Goal: Information Seeking & Learning: Learn about a topic

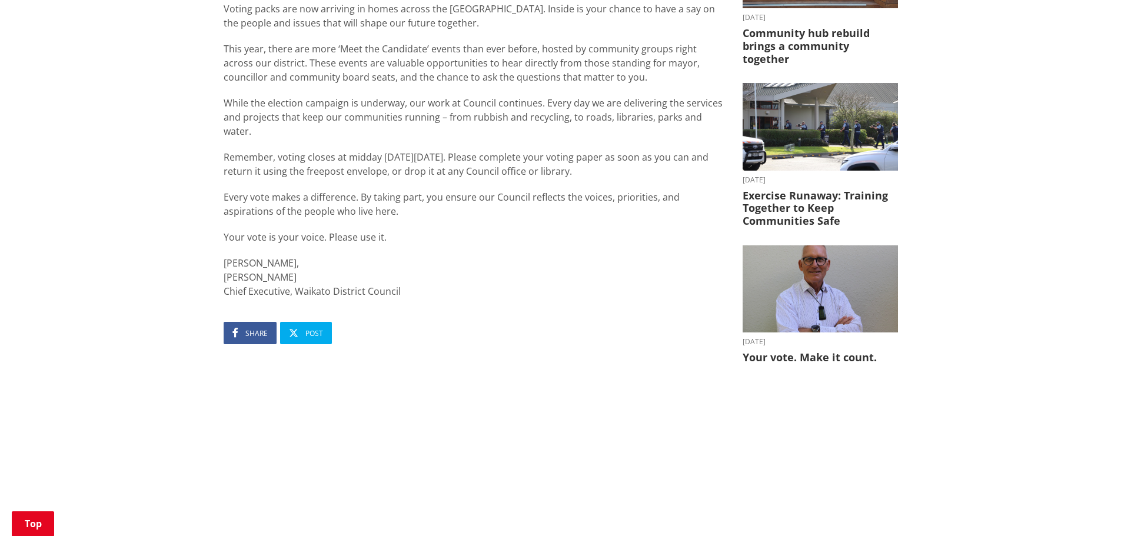
scroll to position [177, 0]
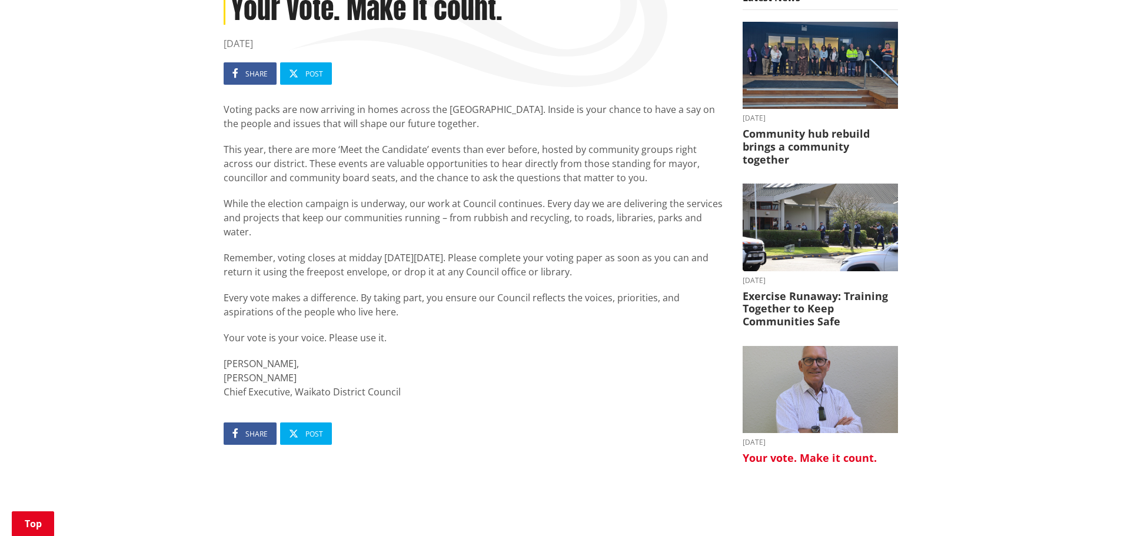
click at [769, 452] on h3 "Your vote. Make it count." at bounding box center [820, 458] width 155 height 13
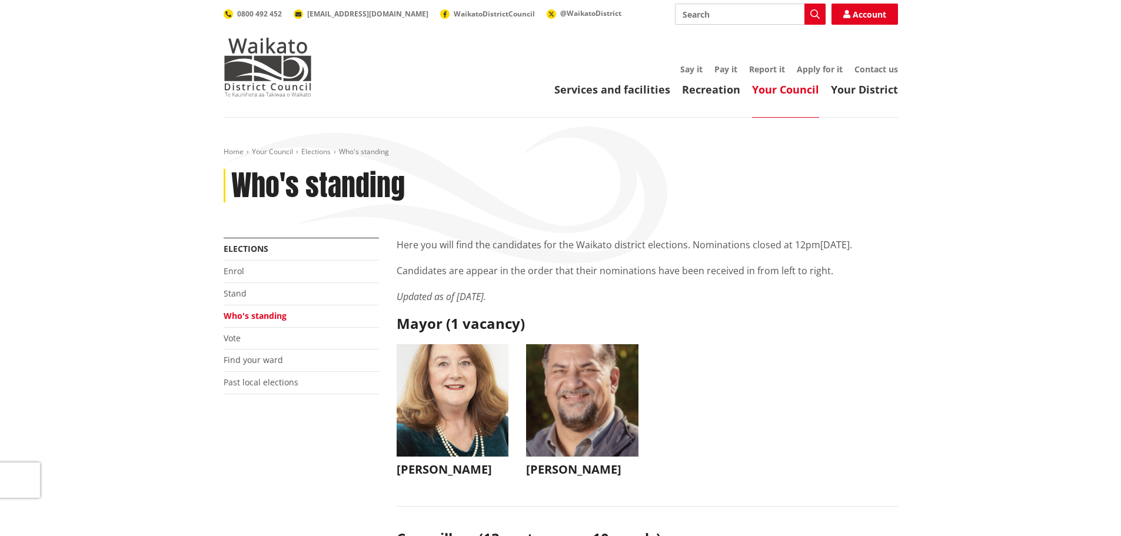
scroll to position [177, 0]
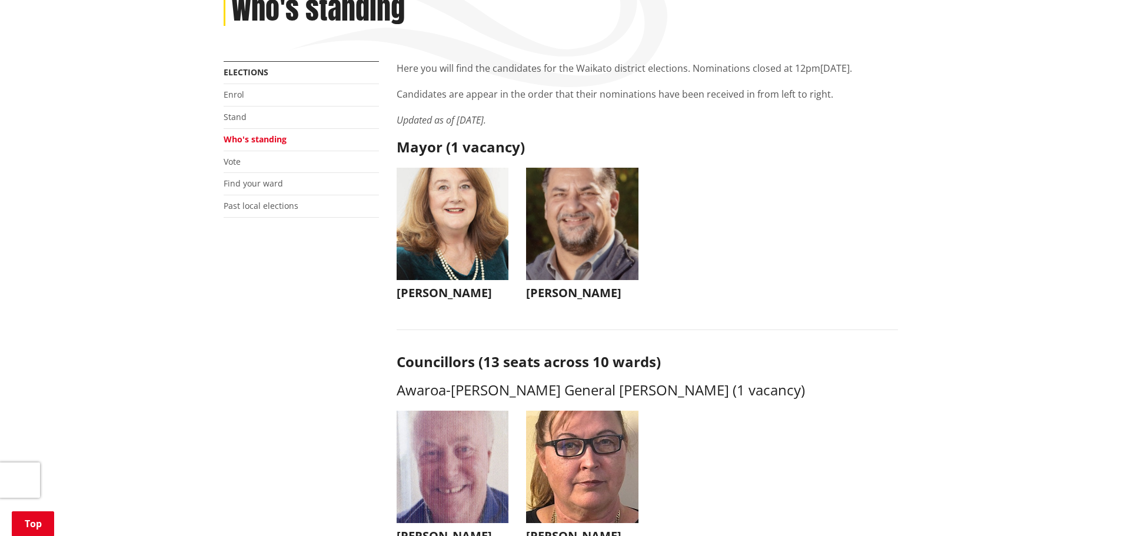
click at [434, 286] on h3 "[PERSON_NAME]" at bounding box center [453, 293] width 112 height 14
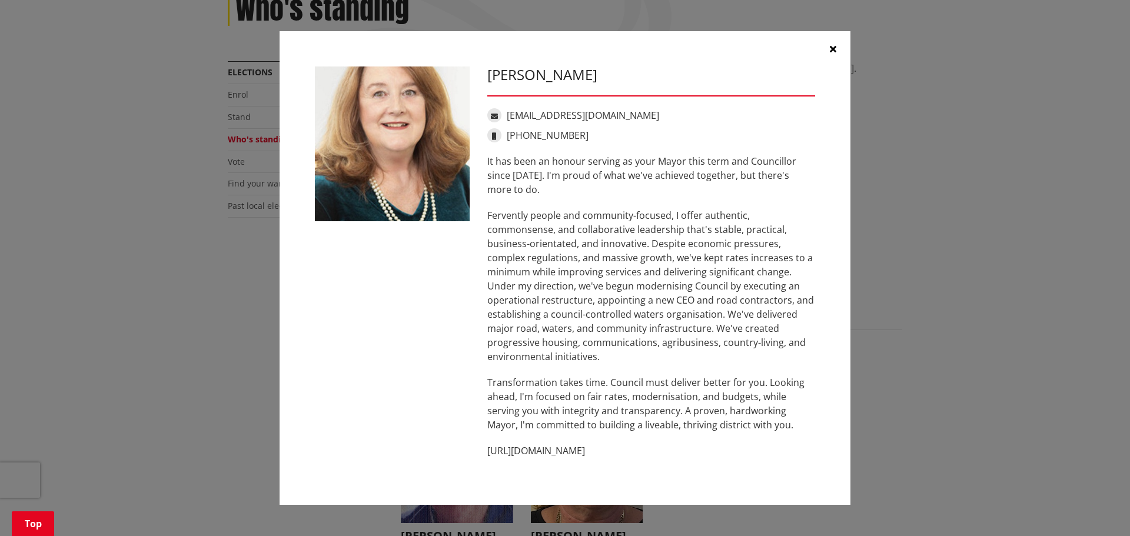
click at [826, 53] on button "button" at bounding box center [832, 48] width 35 height 35
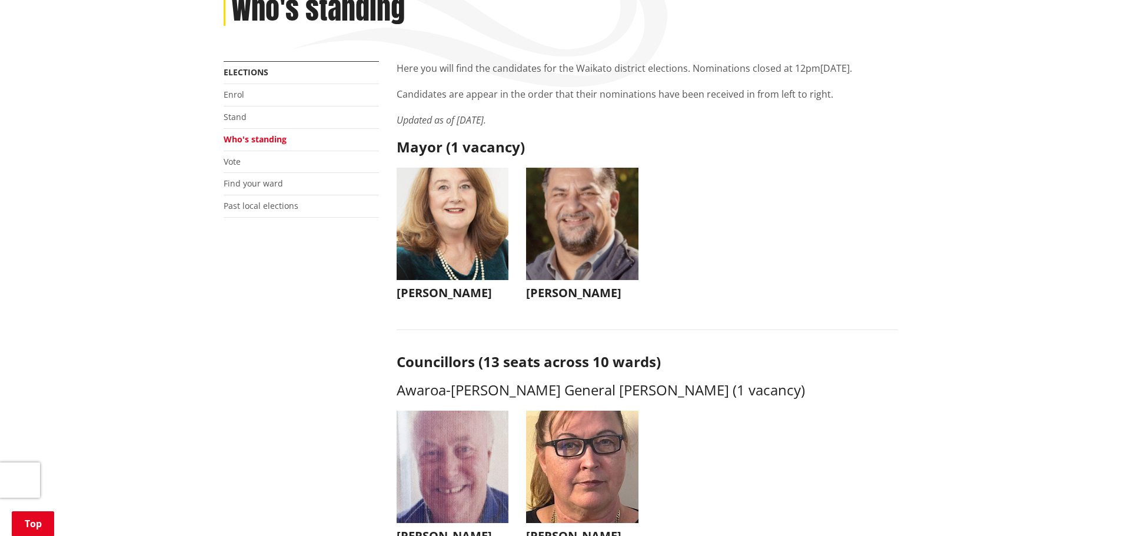
click at [551, 295] on h3 "[PERSON_NAME]" at bounding box center [582, 293] width 112 height 14
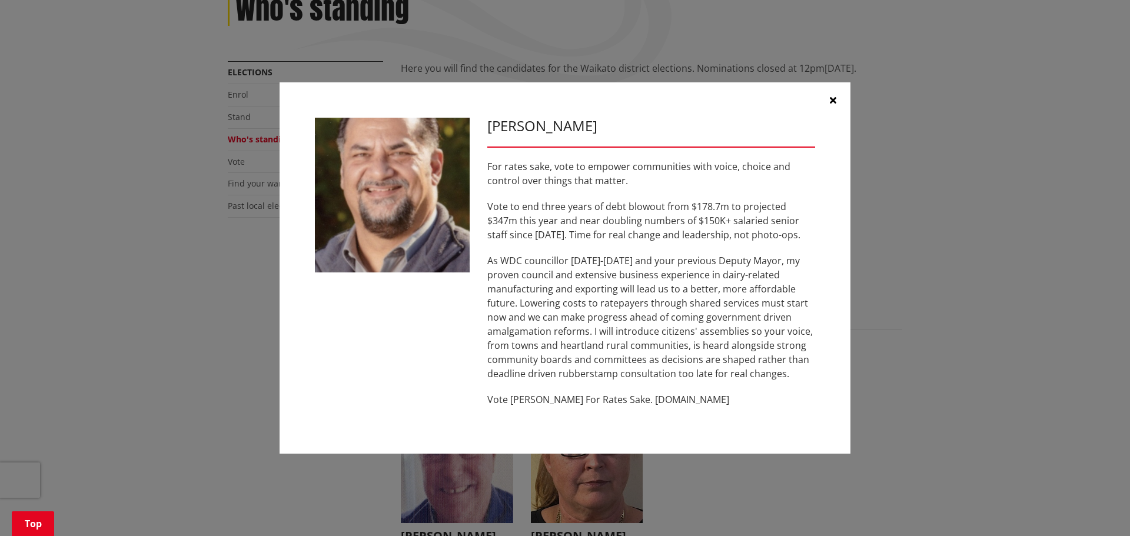
click at [831, 102] on icon "button" at bounding box center [833, 99] width 6 height 9
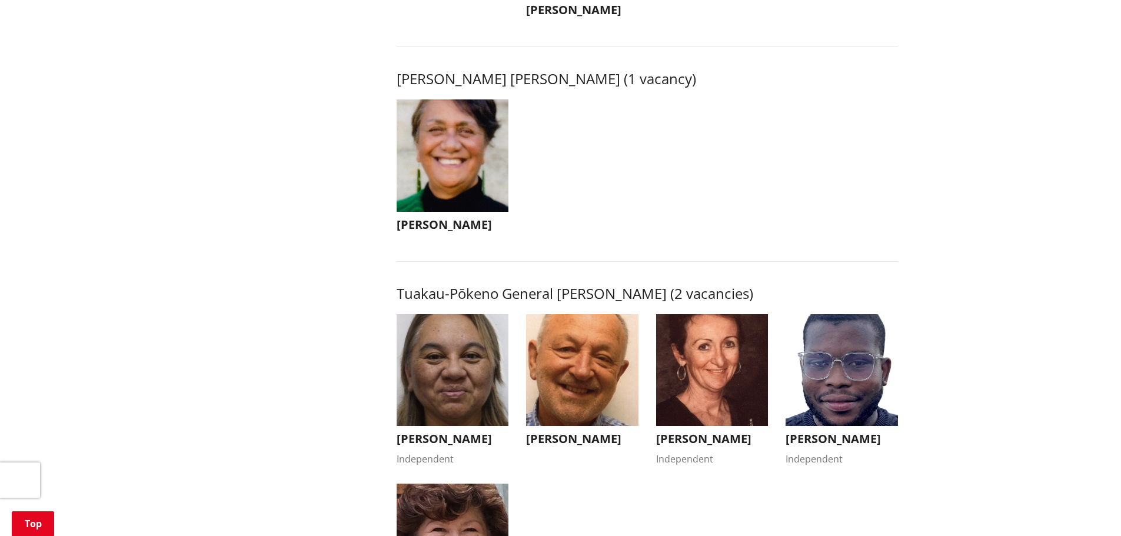
scroll to position [2001, 0]
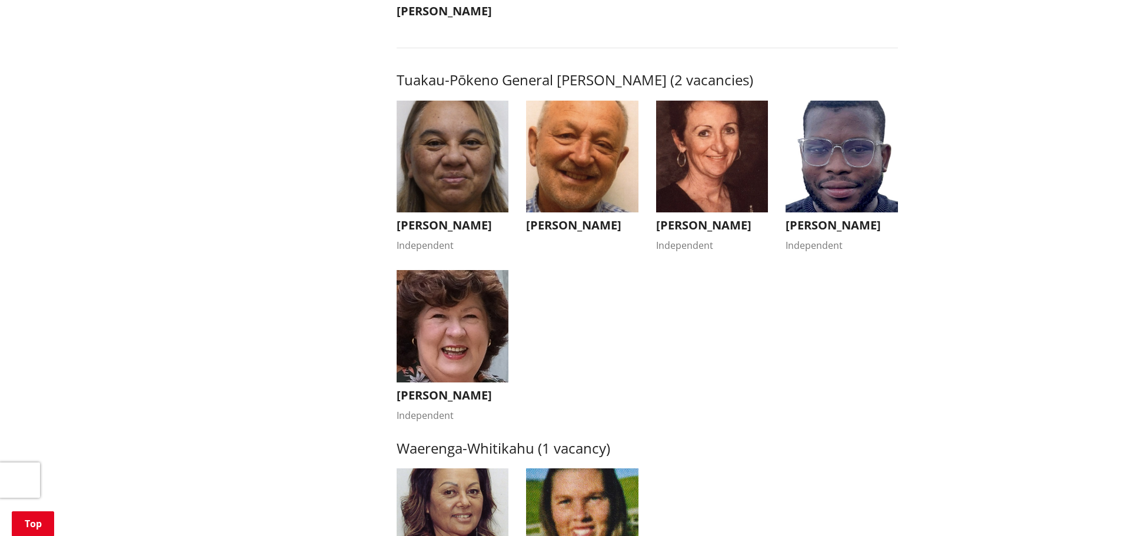
click at [466, 161] on img "button" at bounding box center [453, 157] width 112 height 112
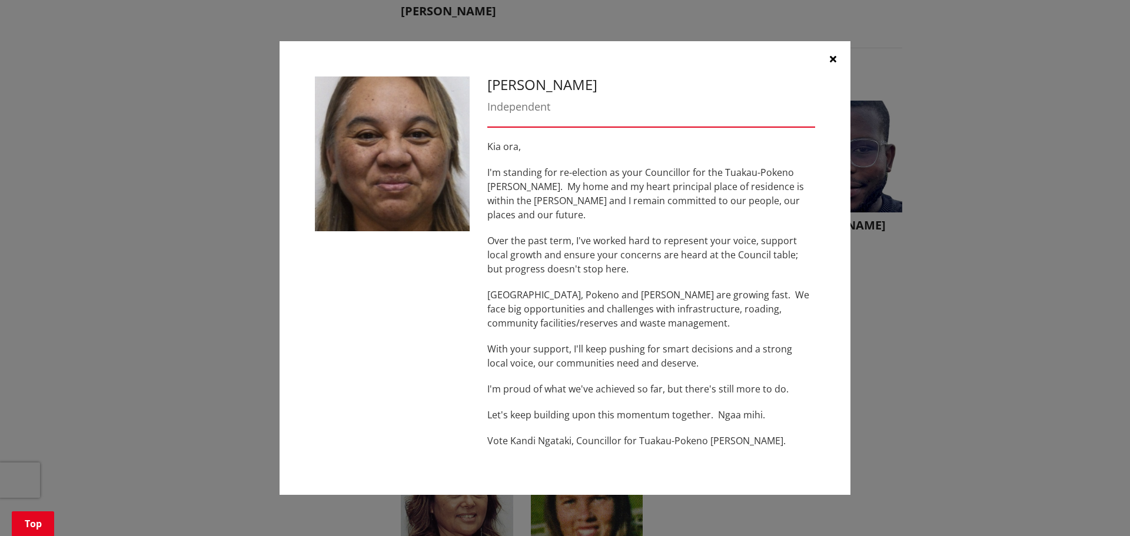
click at [839, 63] on button "button" at bounding box center [832, 58] width 35 height 35
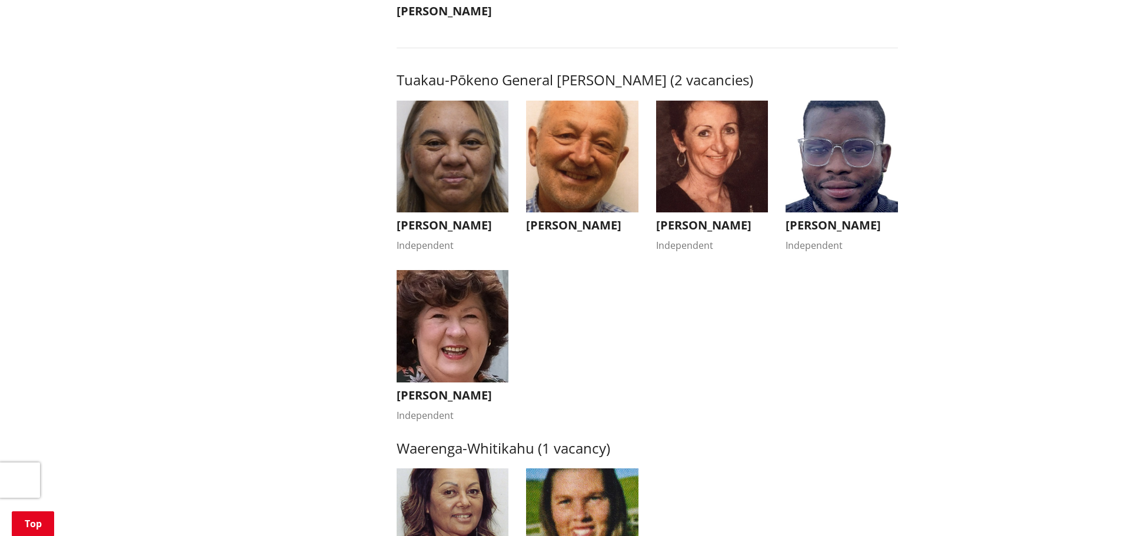
click at [597, 157] on img "button" at bounding box center [582, 157] width 112 height 112
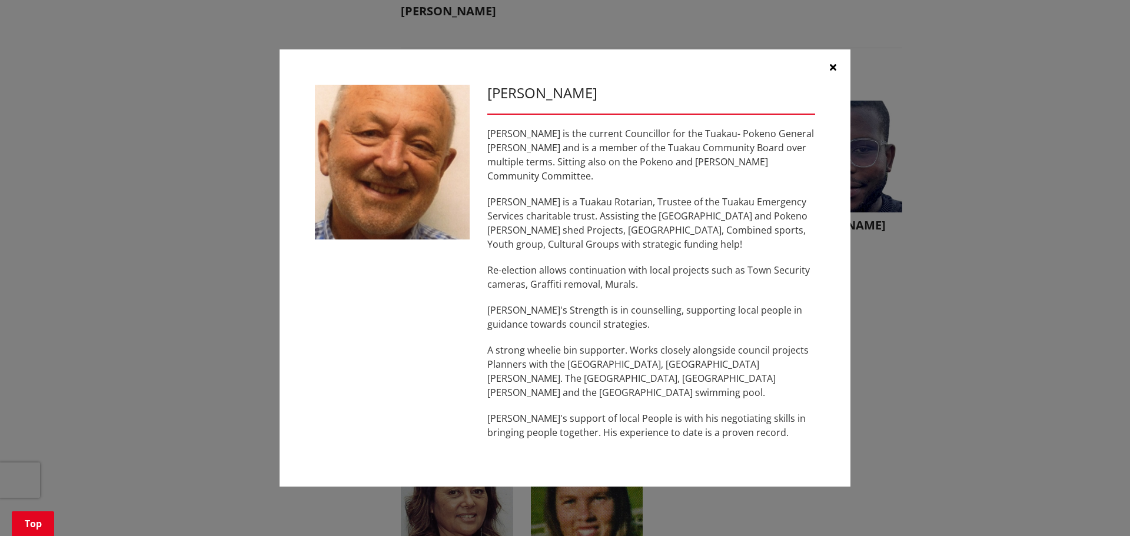
click at [840, 71] on button "button" at bounding box center [832, 66] width 35 height 35
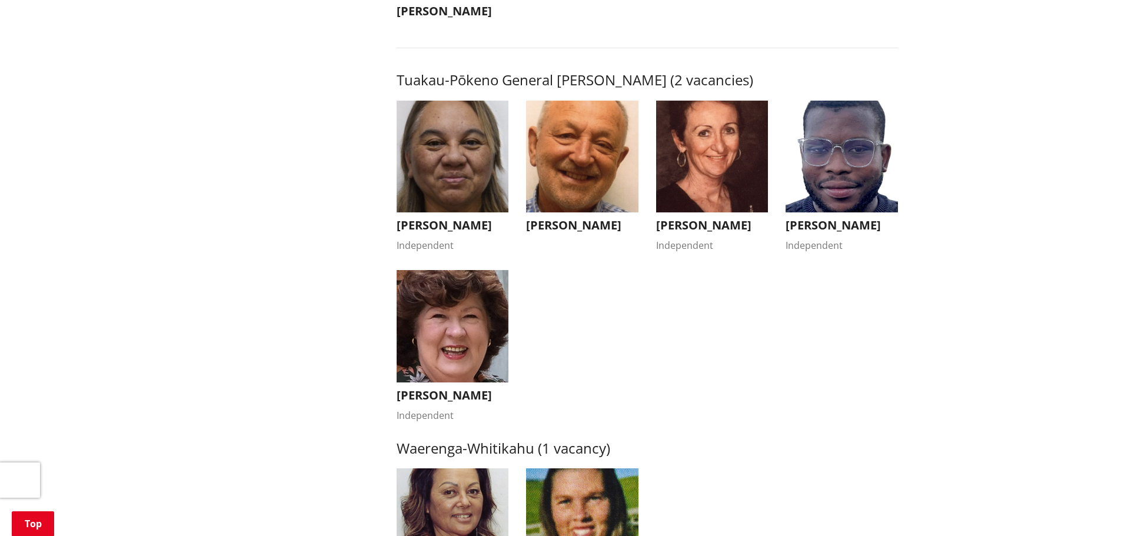
click at [757, 142] on img "button" at bounding box center [712, 157] width 112 height 112
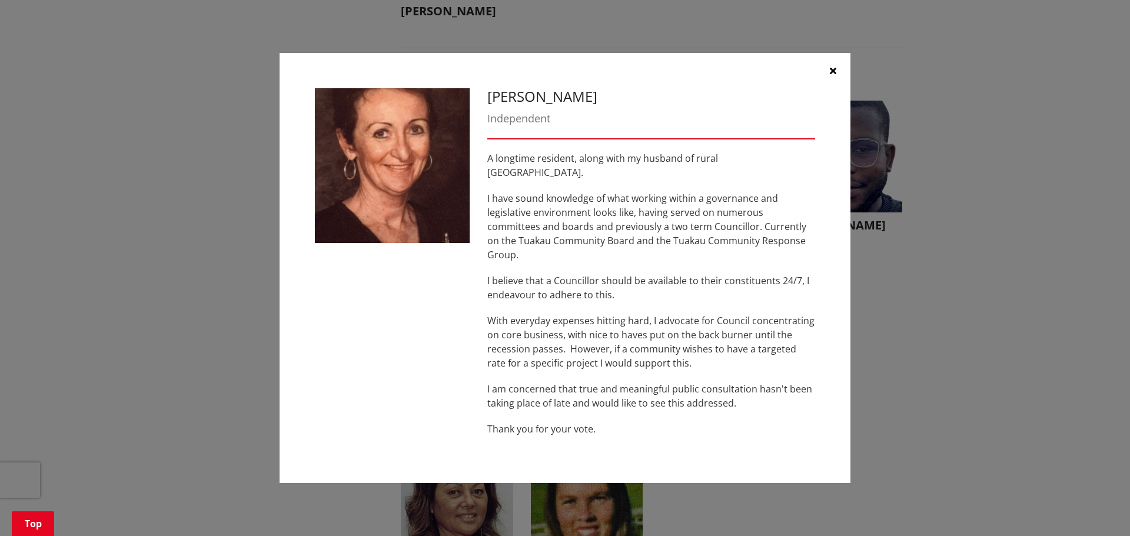
click at [827, 85] on button "button" at bounding box center [832, 70] width 35 height 35
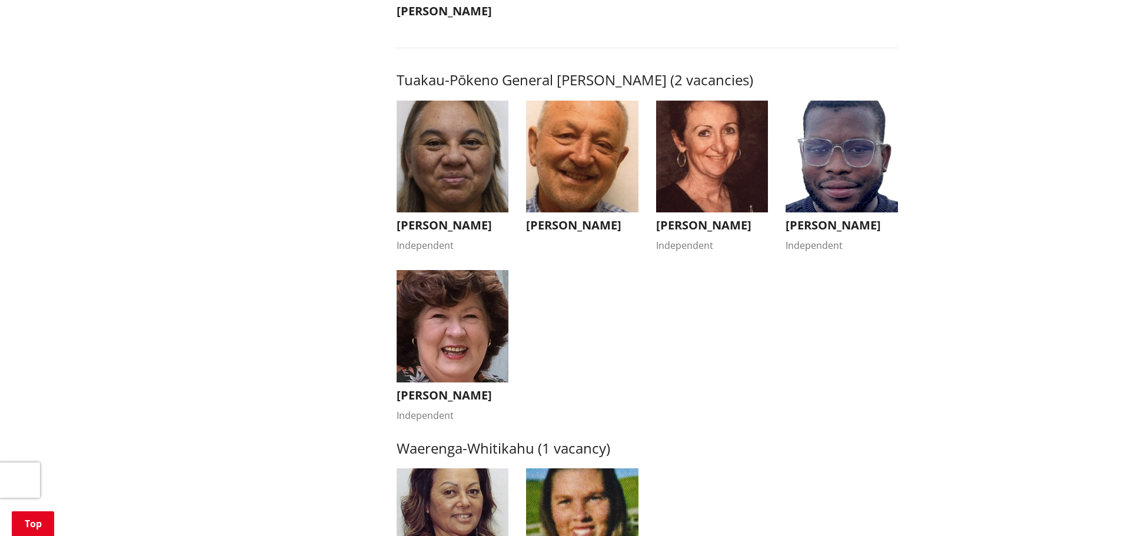
click at [830, 109] on img "button" at bounding box center [842, 157] width 112 height 112
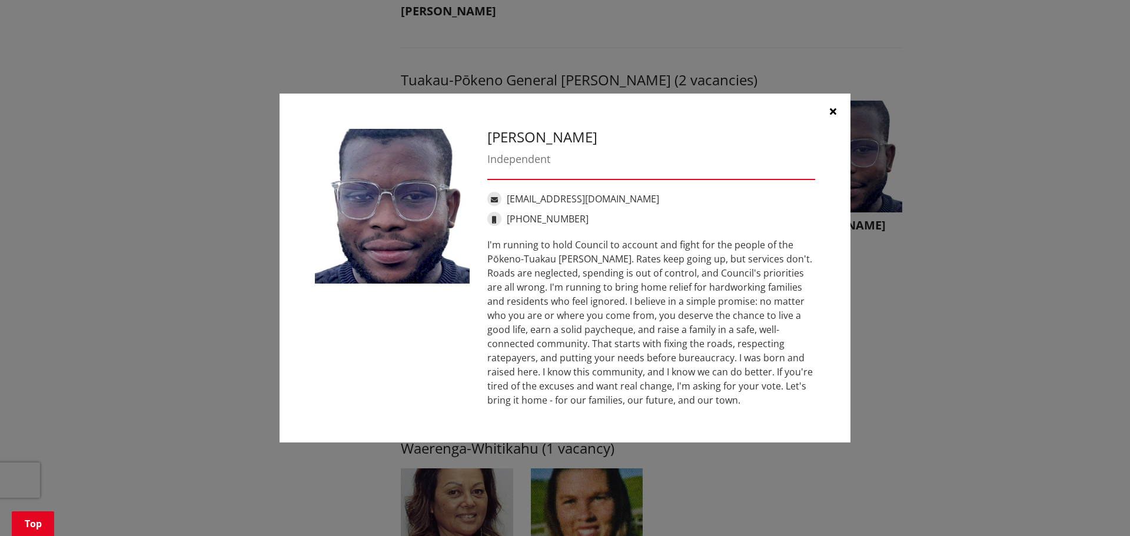
click at [833, 114] on icon "button" at bounding box center [833, 111] width 6 height 9
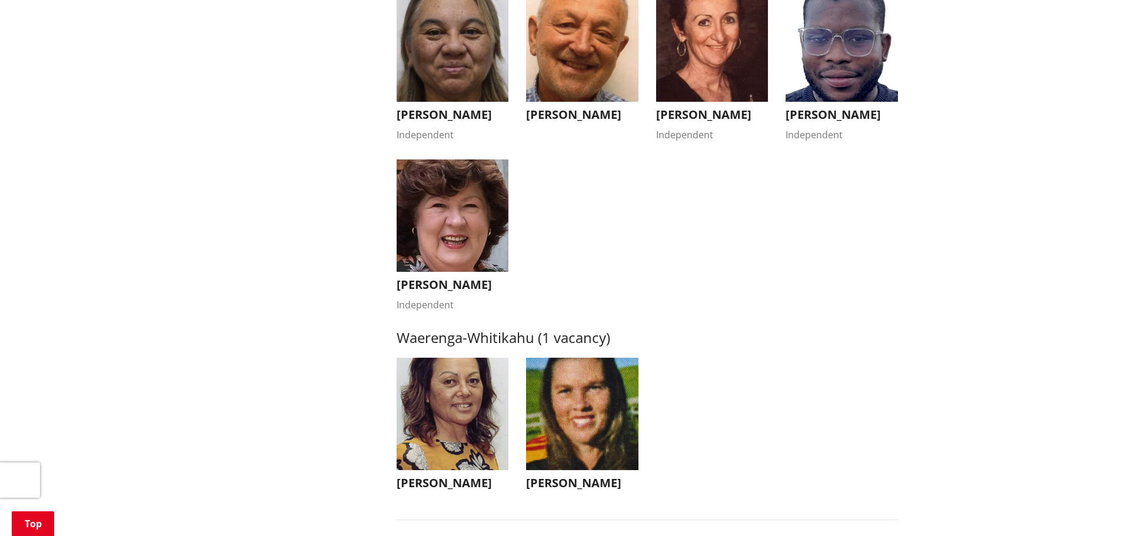
scroll to position [2119, 0]
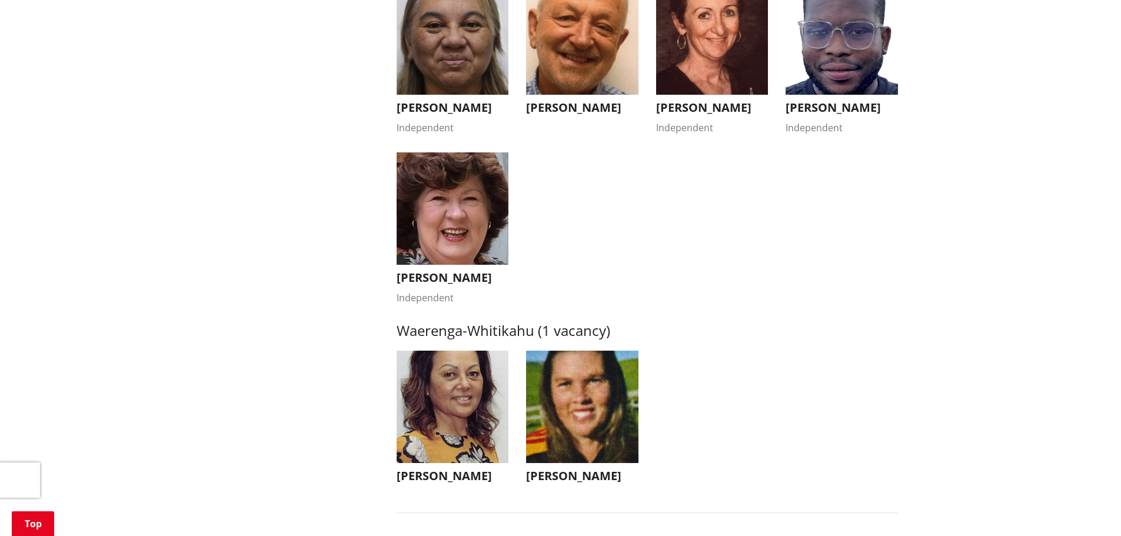
click at [496, 244] on img "button" at bounding box center [453, 208] width 112 height 112
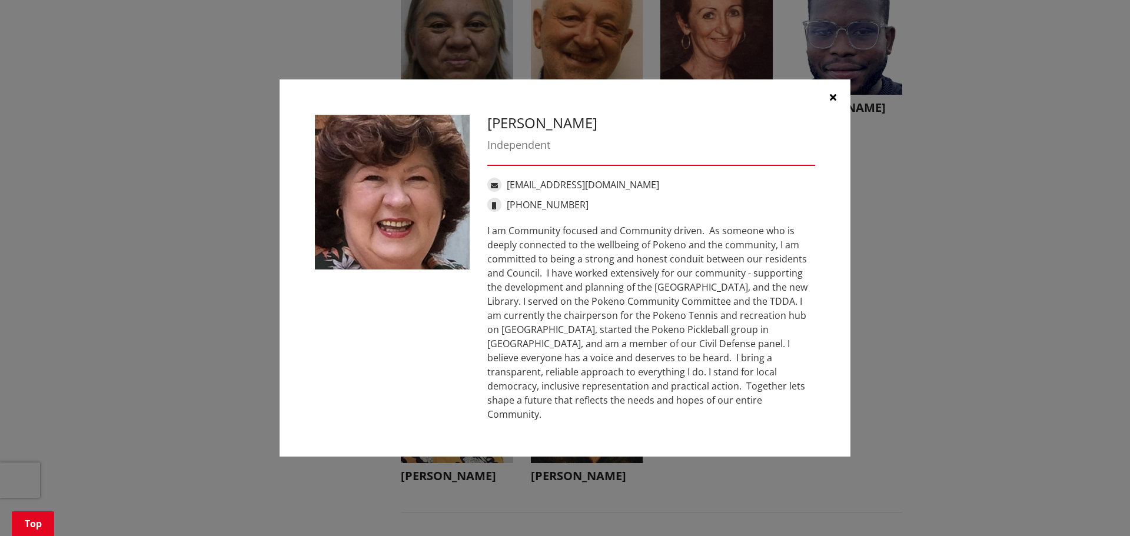
click at [837, 98] on button "button" at bounding box center [832, 96] width 35 height 35
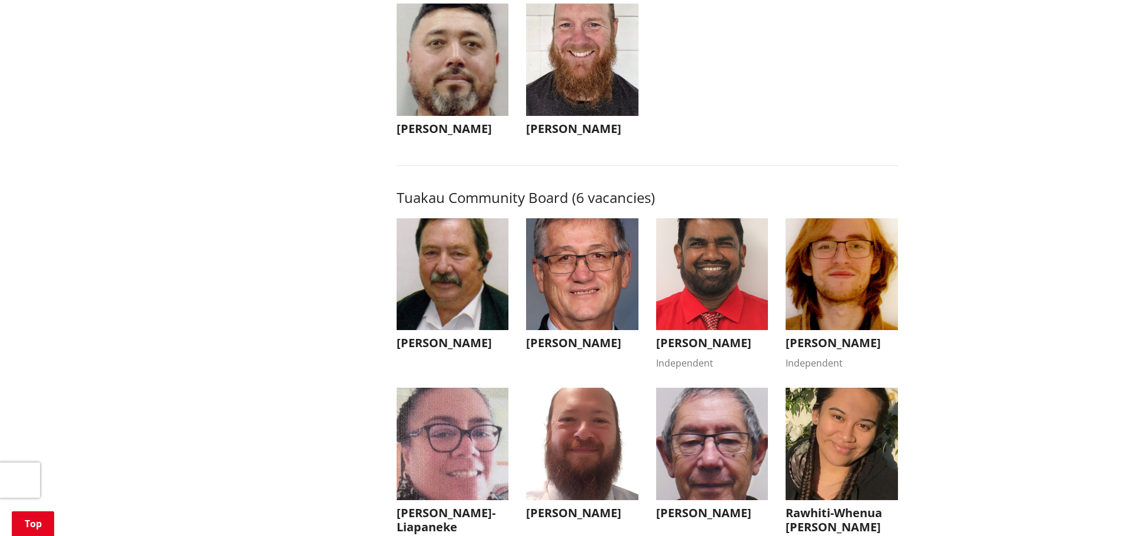
scroll to position [5061, 0]
